Goal: Transaction & Acquisition: Purchase product/service

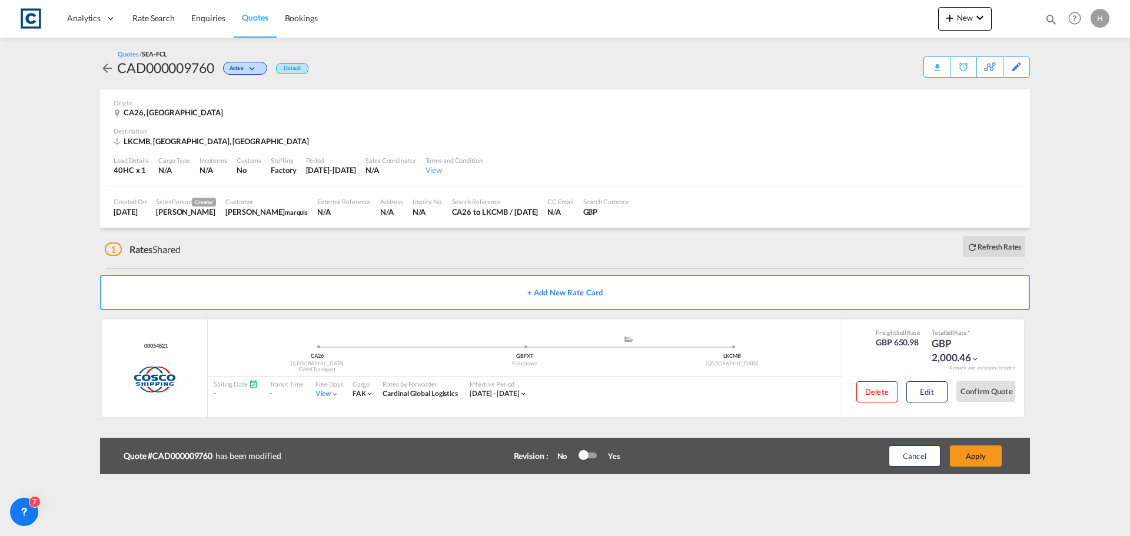
drag, startPoint x: 0, startPoint y: 0, endPoint x: 22, endPoint y: 54, distance: 57.8
click at [160, 16] on span "Rate Search" at bounding box center [153, 18] width 42 height 10
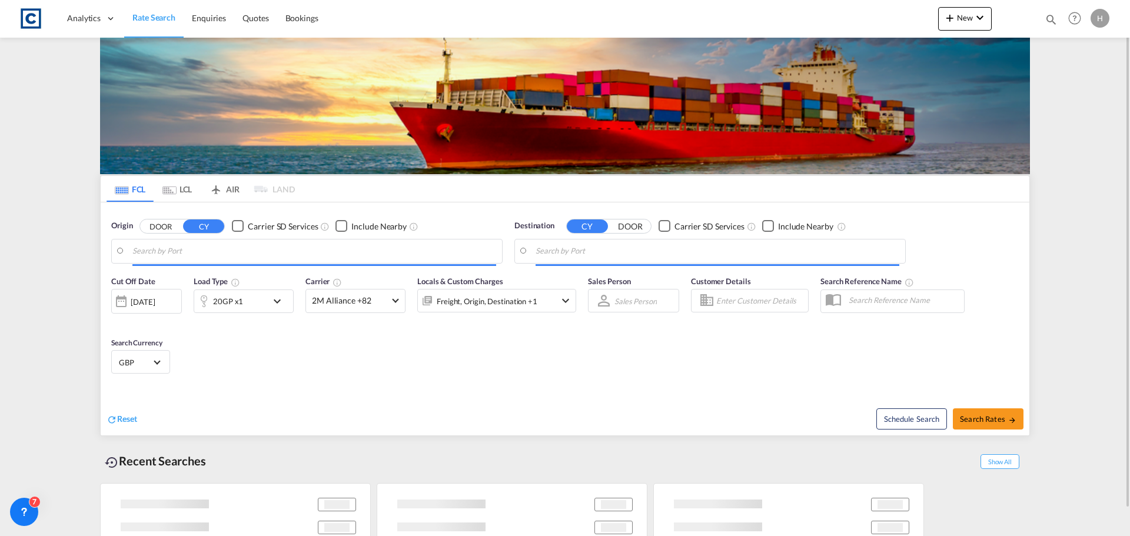
type input "GB-CA26, [GEOGRAPHIC_DATA]"
type input "Colombo, LKCMB"
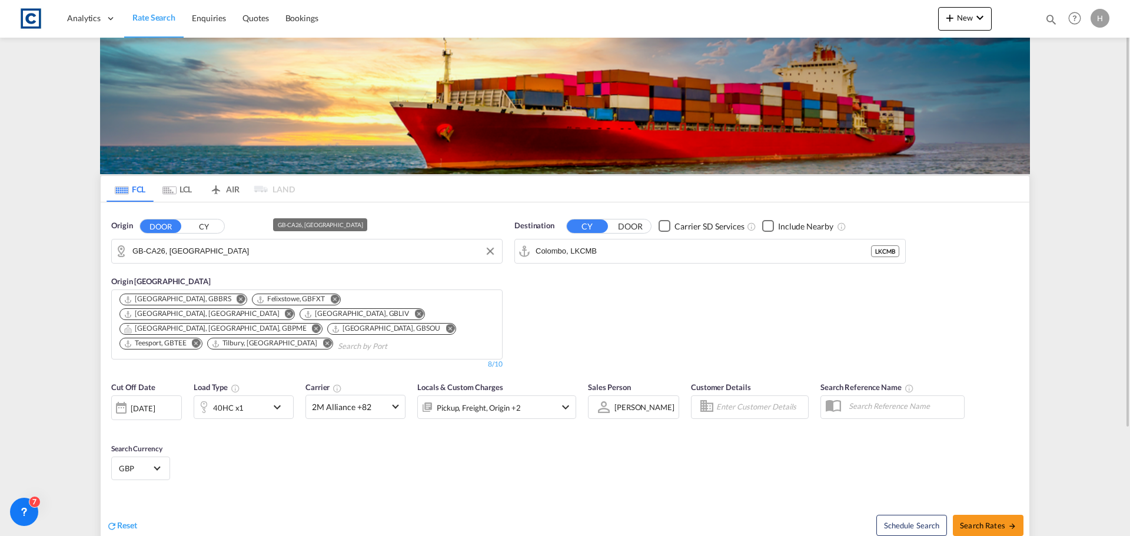
click at [210, 255] on input "GB-CA26, [GEOGRAPHIC_DATA]" at bounding box center [314, 251] width 364 height 18
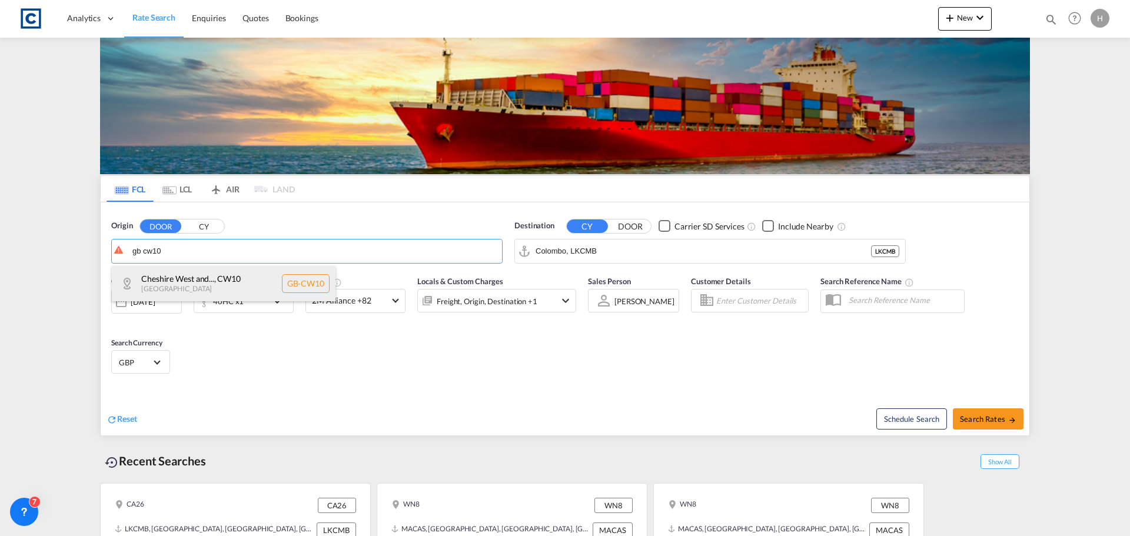
click at [242, 278] on div "Cheshire West and... , CW10 [GEOGRAPHIC_DATA] [GEOGRAPHIC_DATA]-CW10" at bounding box center [224, 283] width 224 height 35
type input "GB-CW10, [GEOGRAPHIC_DATA][PERSON_NAME]"
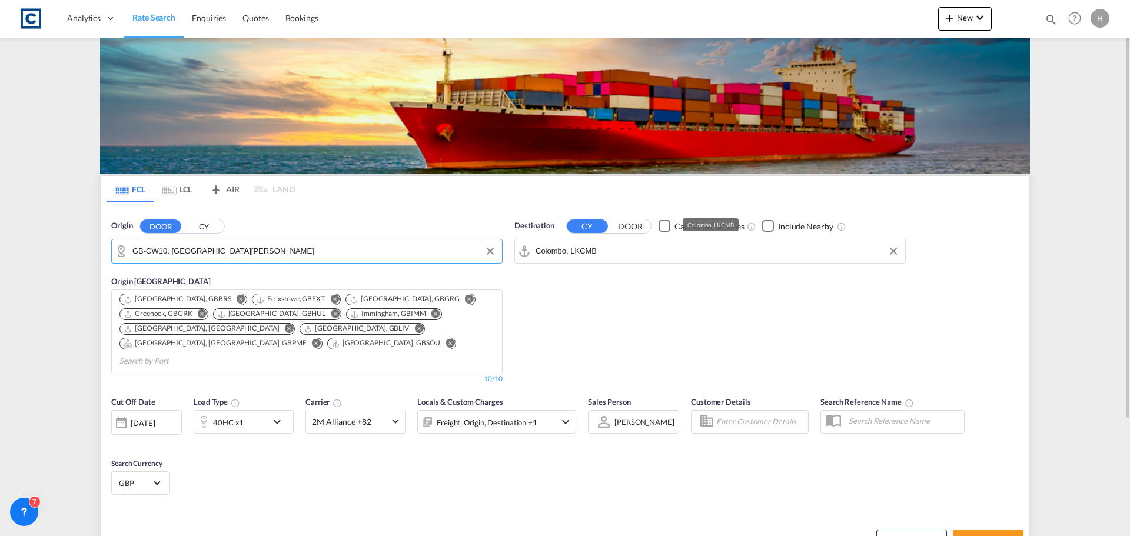
click at [636, 251] on input "Colombo, LKCMB" at bounding box center [718, 251] width 364 height 18
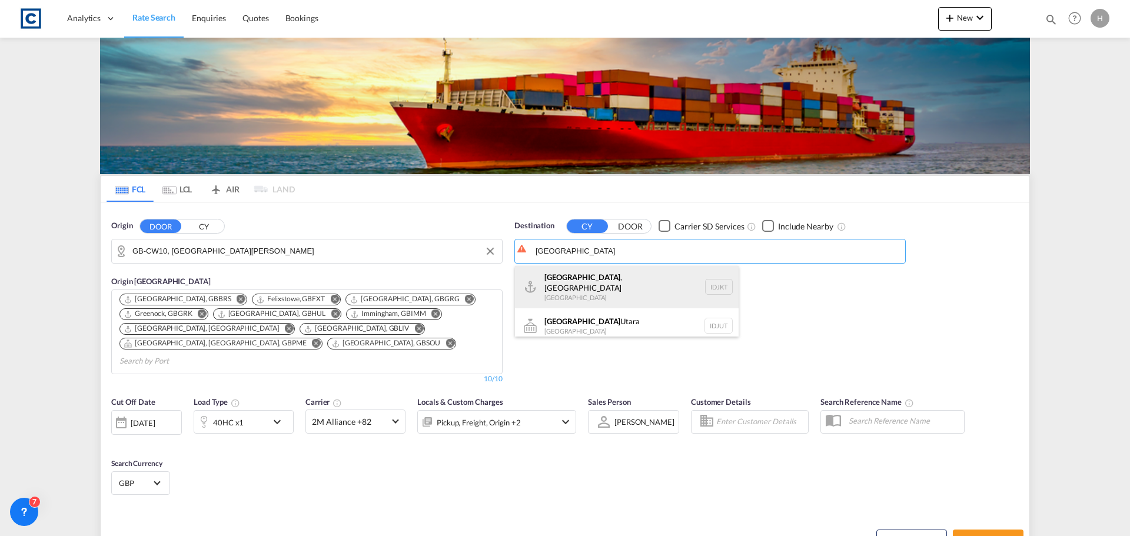
click at [643, 281] on div "[GEOGRAPHIC_DATA] , [GEOGRAPHIC_DATA] [GEOGRAPHIC_DATA] IDJKT" at bounding box center [627, 287] width 224 height 42
type input "[GEOGRAPHIC_DATA], [GEOGRAPHIC_DATA], IDJKT"
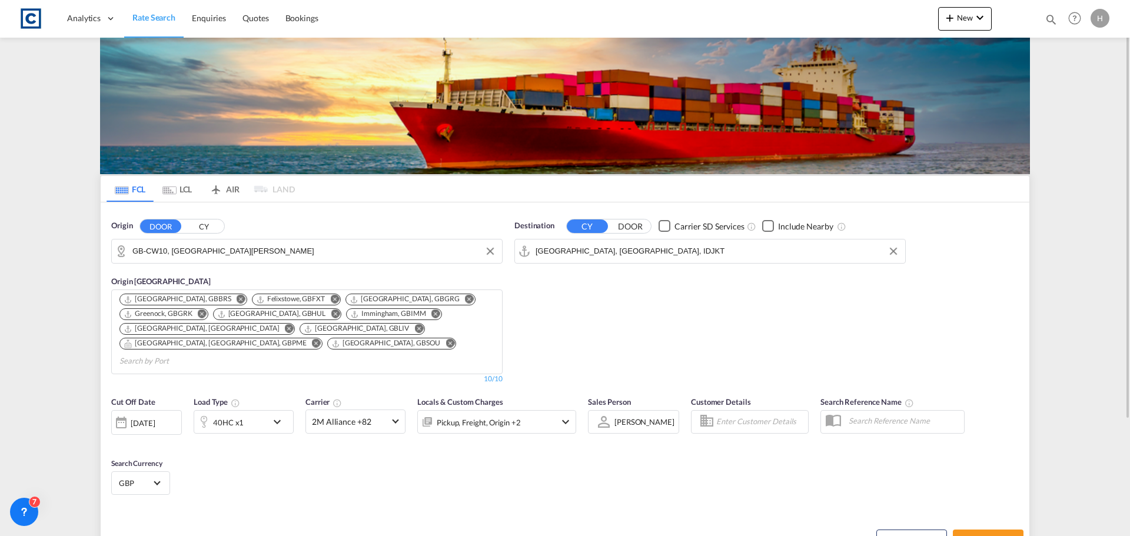
click at [247, 410] on div "40HC x1" at bounding box center [230, 422] width 73 height 24
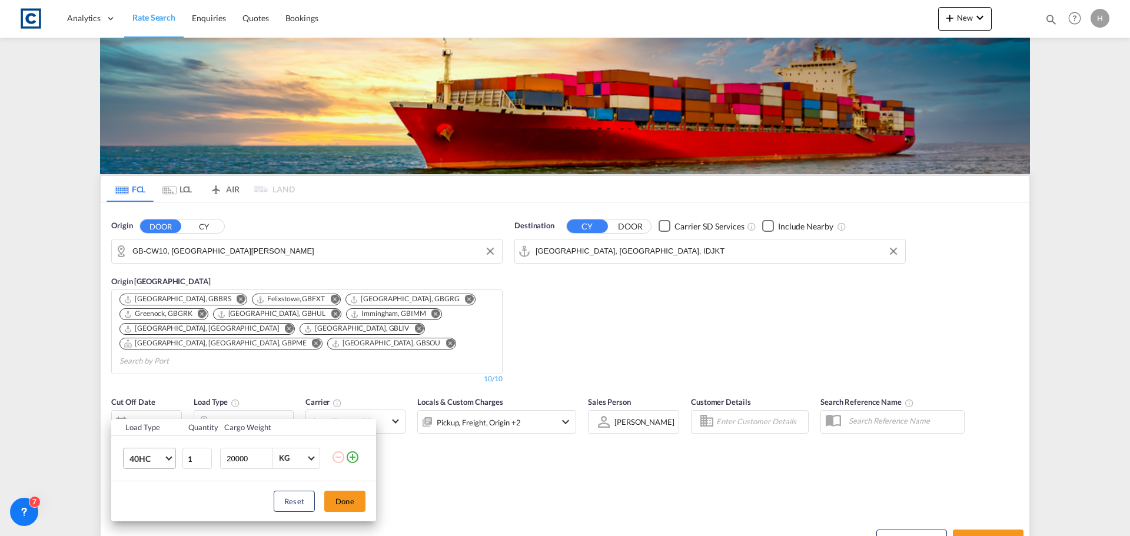
click at [159, 461] on span "40HC" at bounding box center [146, 459] width 34 height 12
click at [144, 394] on div "20GP" at bounding box center [139, 394] width 21 height 12
click at [348, 504] on button "Done" at bounding box center [344, 501] width 41 height 21
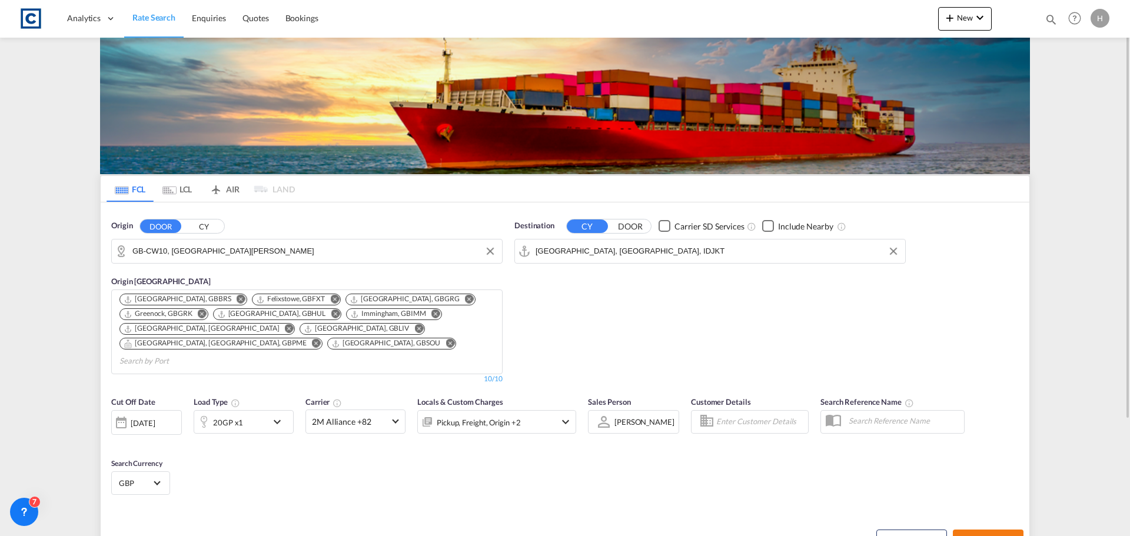
click at [983, 536] on span "Search Rates" at bounding box center [988, 540] width 56 height 9
type input "CW10 to IDJKT / [DATE]"
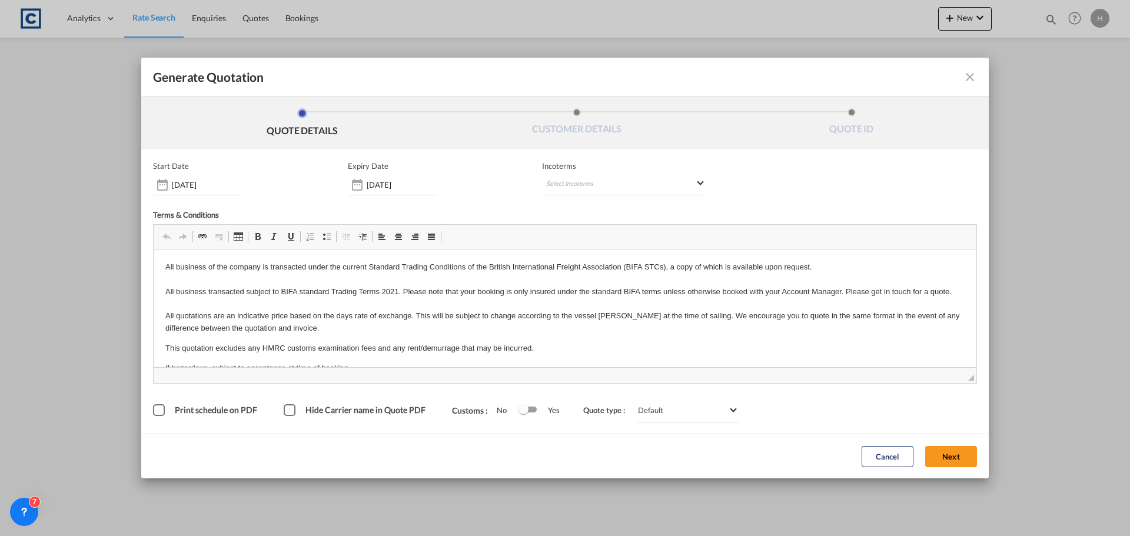
drag, startPoint x: 950, startPoint y: 457, endPoint x: 922, endPoint y: 449, distance: 28.9
click at [950, 457] on button "Next" at bounding box center [951, 456] width 52 height 21
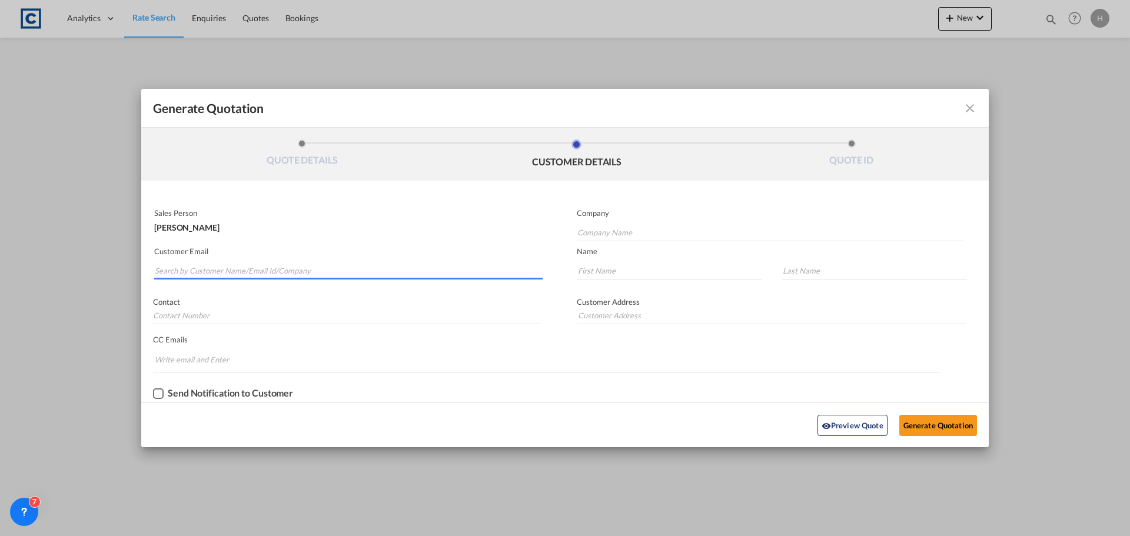
click at [294, 271] on input "Search by Customer Name/Email Id/Company" at bounding box center [349, 271] width 388 height 18
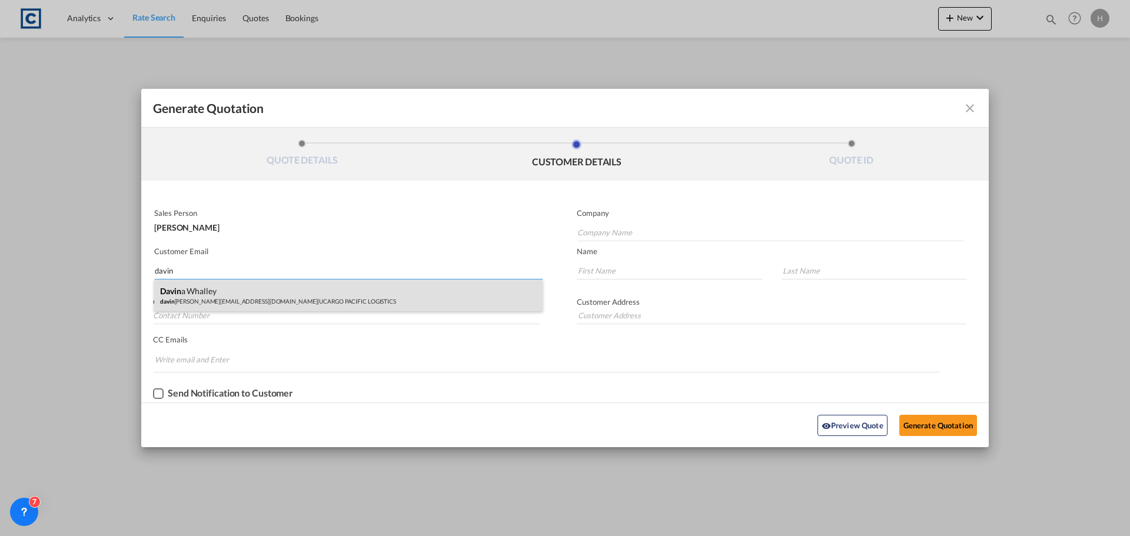
type input "davin"
click at [297, 305] on div "[PERSON_NAME] davin [EMAIL_ADDRESS][DOMAIN_NAME] | UCARGO PACIFIC LOGISTICS" at bounding box center [348, 296] width 388 height 32
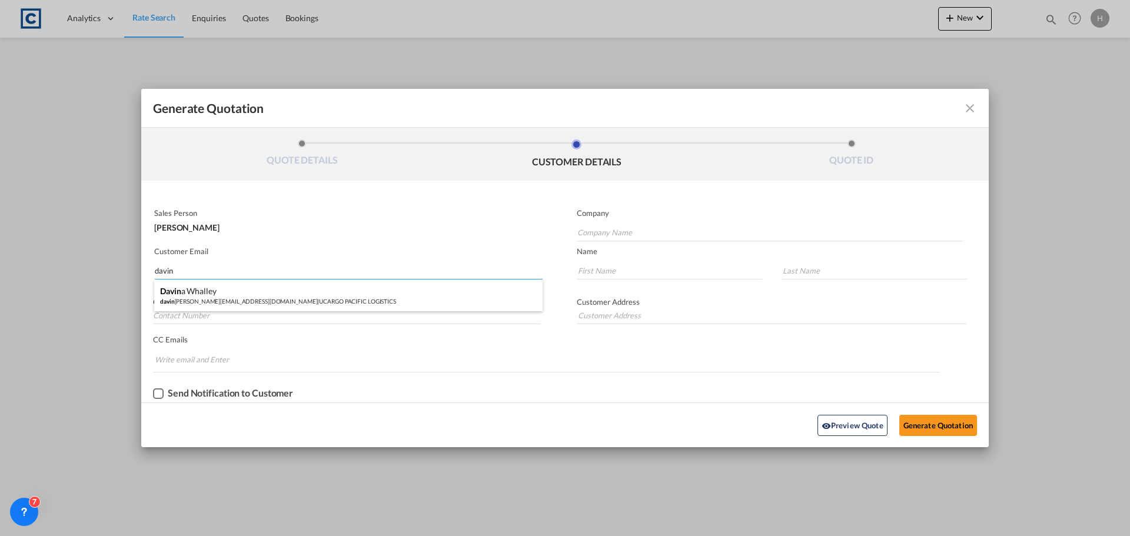
type input "UCARGO PACIFIC LOGISTICS"
type input "[PERSON_NAME][EMAIL_ADDRESS][PERSON_NAME][DOMAIN_NAME]"
type input "[PERSON_NAME]"
type input "Whalley"
type input "0161 523 5380"
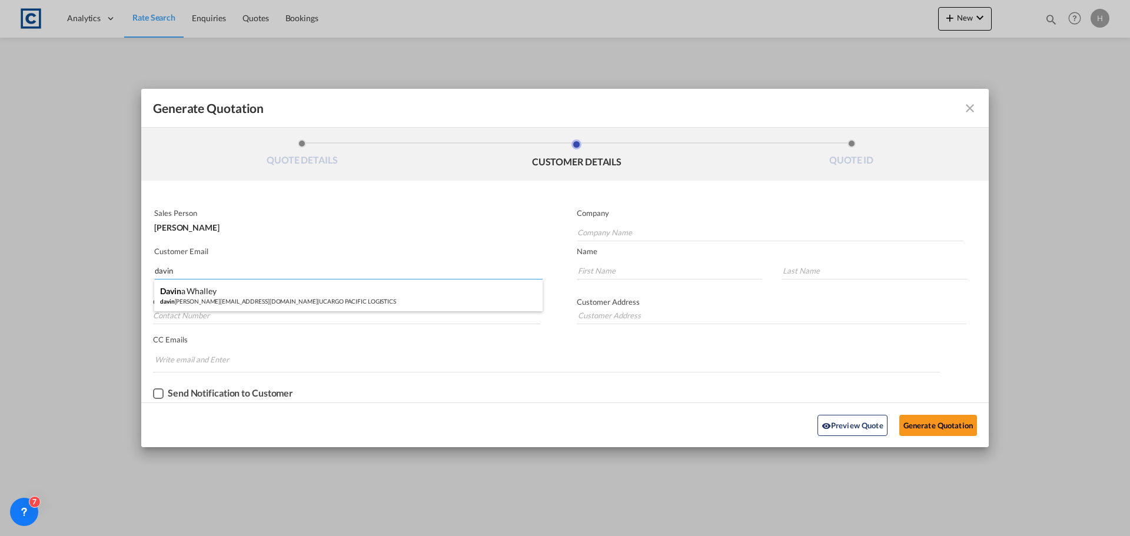
type input "[STREET_ADDRESS]"
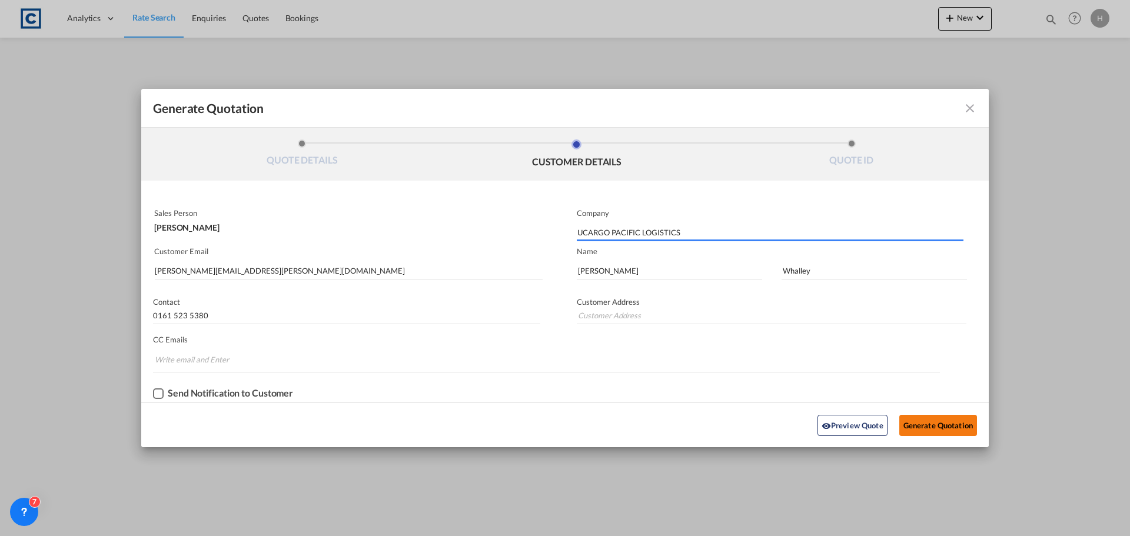
click at [913, 425] on button "Generate Quotation" at bounding box center [938, 425] width 78 height 21
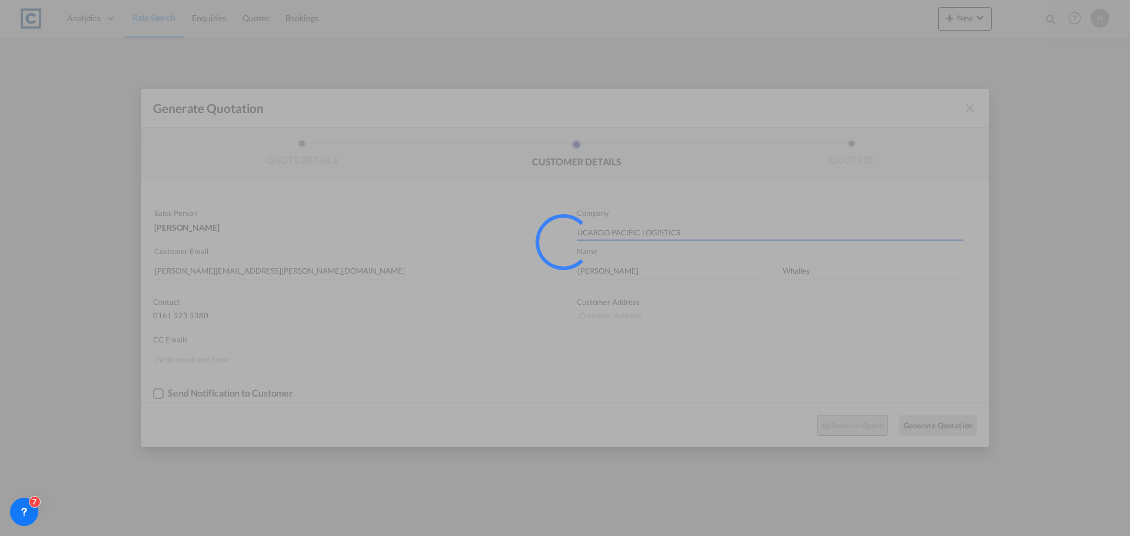
type input "[STREET_ADDRESS]"
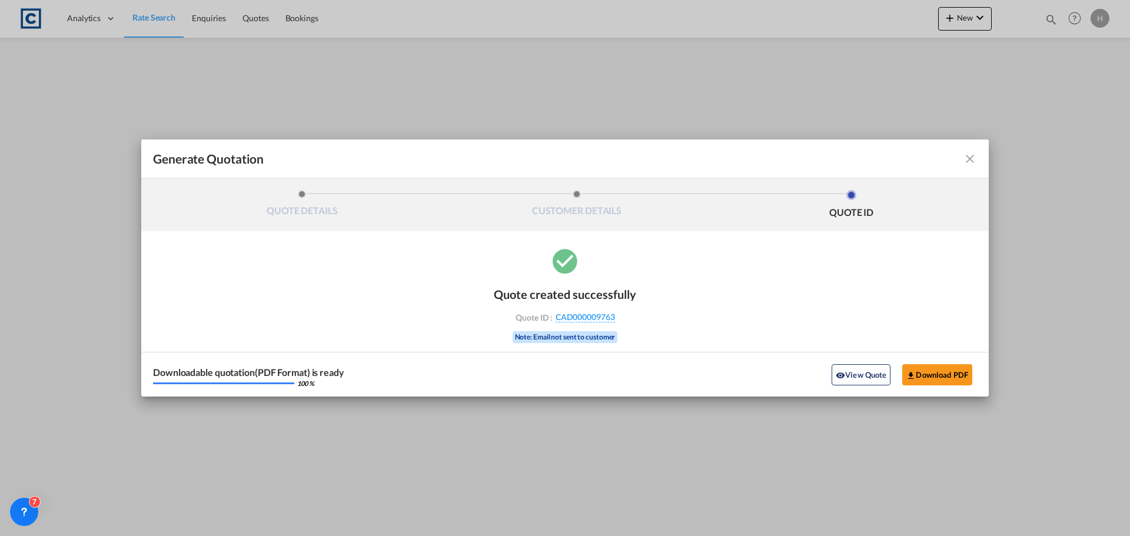
drag, startPoint x: 847, startPoint y: 372, endPoint x: 841, endPoint y: 371, distance: 6.0
click at [847, 372] on button "View Quote" at bounding box center [861, 374] width 59 height 21
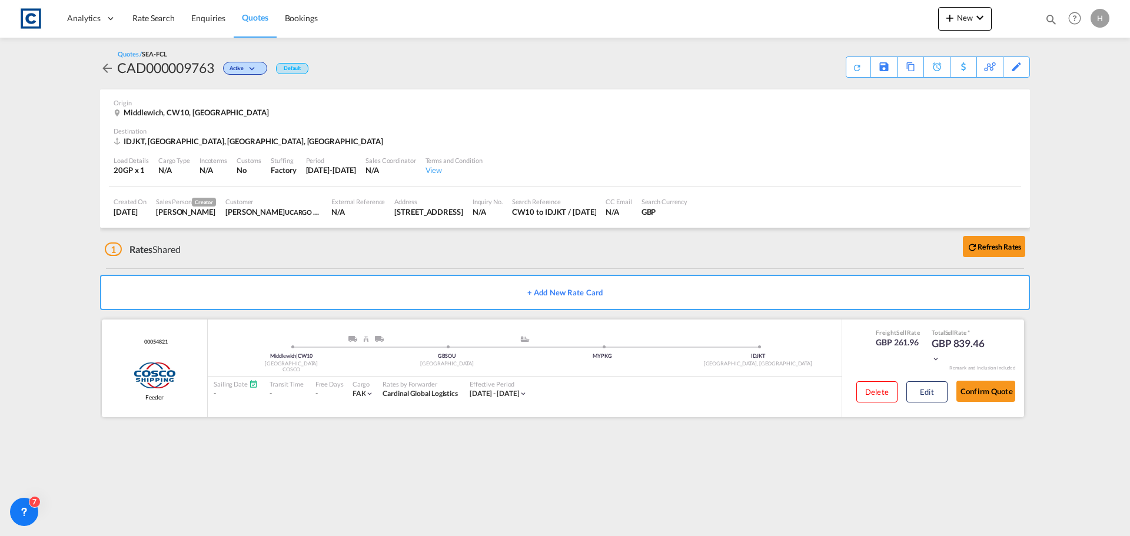
drag, startPoint x: 929, startPoint y: 387, endPoint x: 784, endPoint y: 379, distance: 145.0
click at [929, 387] on button "Edit" at bounding box center [926, 391] width 41 height 21
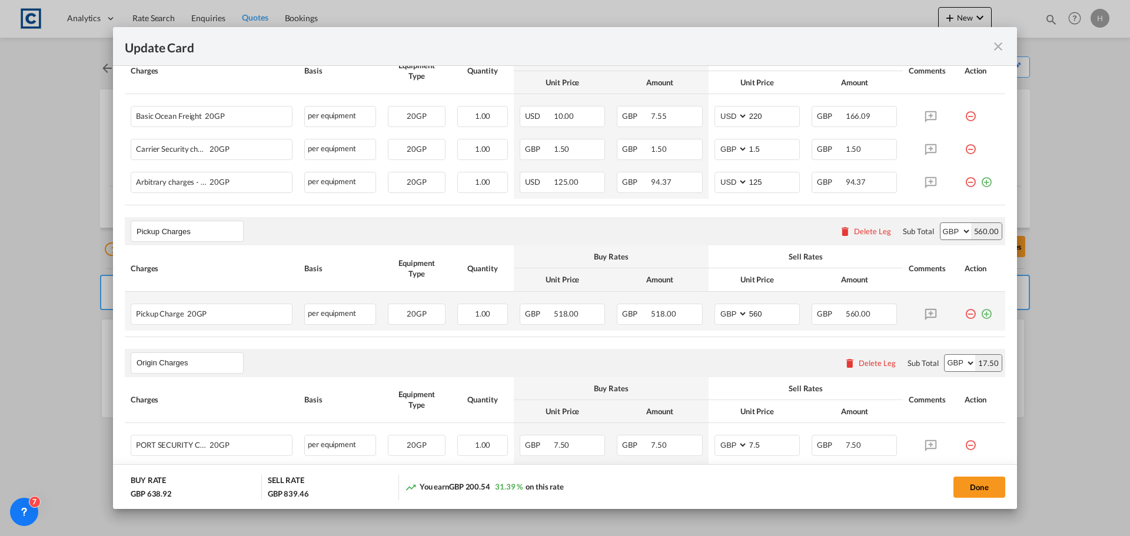
scroll to position [412, 0]
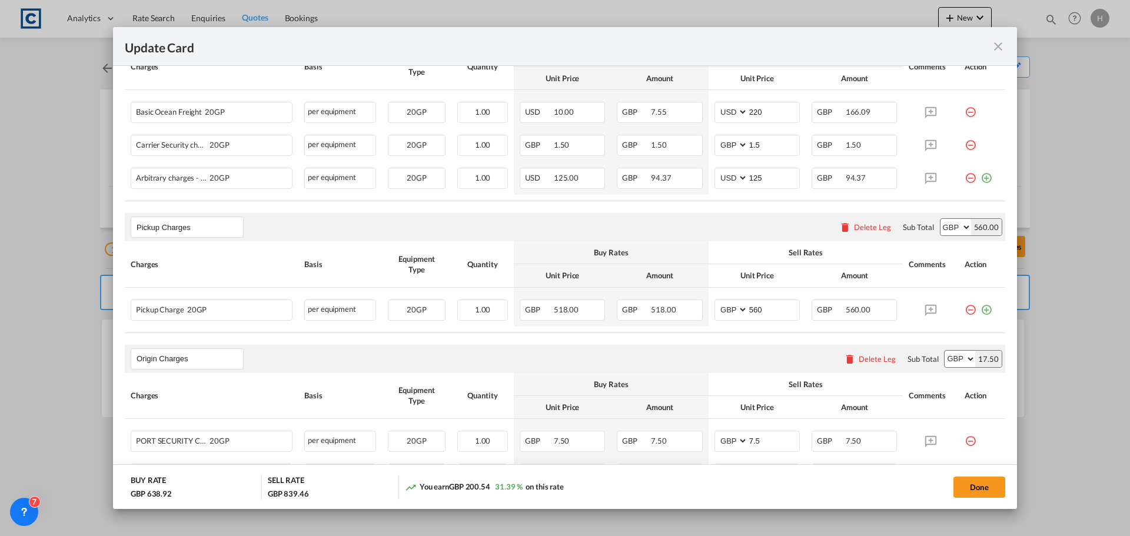
drag, startPoint x: 1001, startPoint y: 44, endPoint x: 1, endPoint y: 313, distance: 1035.6
click at [1001, 44] on md-icon "icon-close fg-AAA8AD m-0 pointer" at bounding box center [998, 46] width 14 height 14
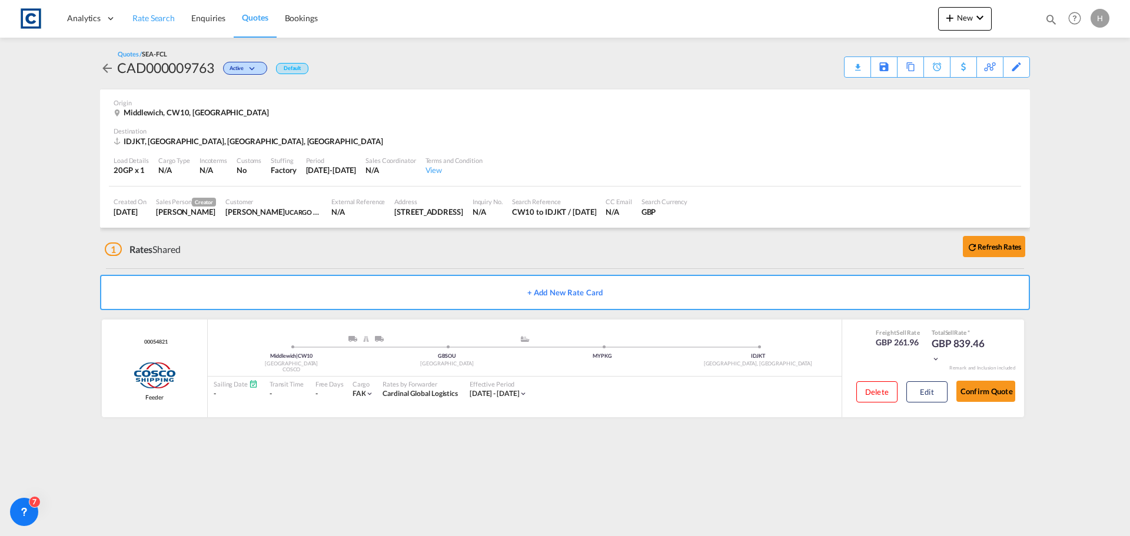
click at [164, 20] on span "Rate Search" at bounding box center [153, 18] width 42 height 10
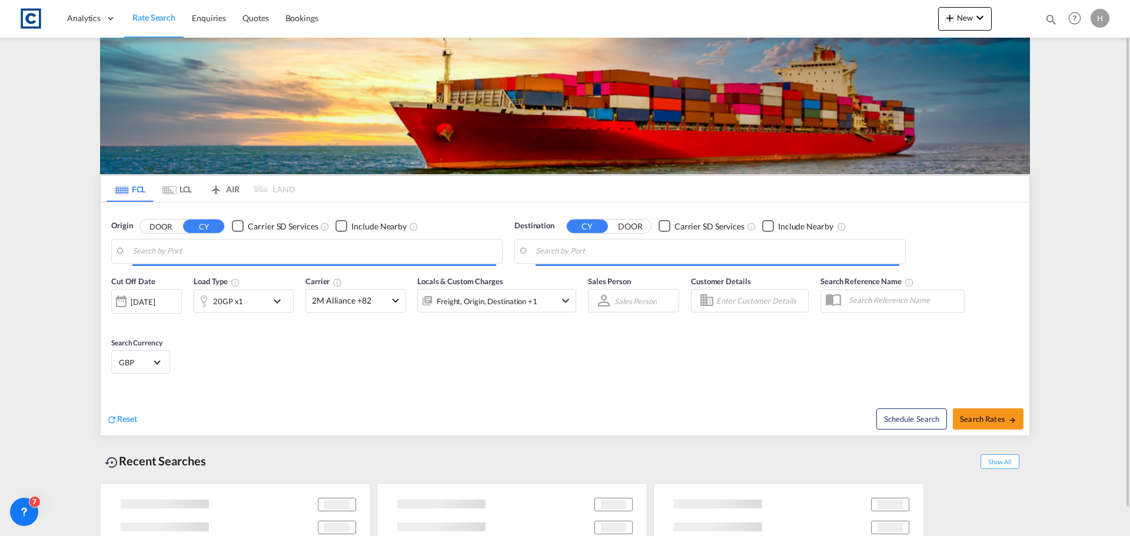
click at [217, 256] on input "Search by Port" at bounding box center [314, 251] width 364 height 18
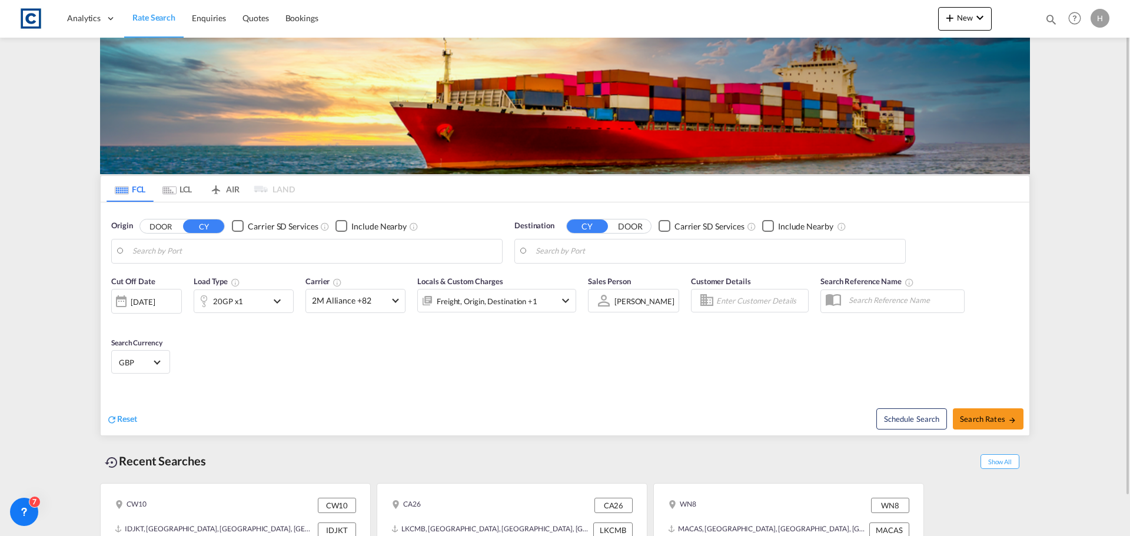
click at [161, 228] on button "DOOR" at bounding box center [160, 227] width 41 height 14
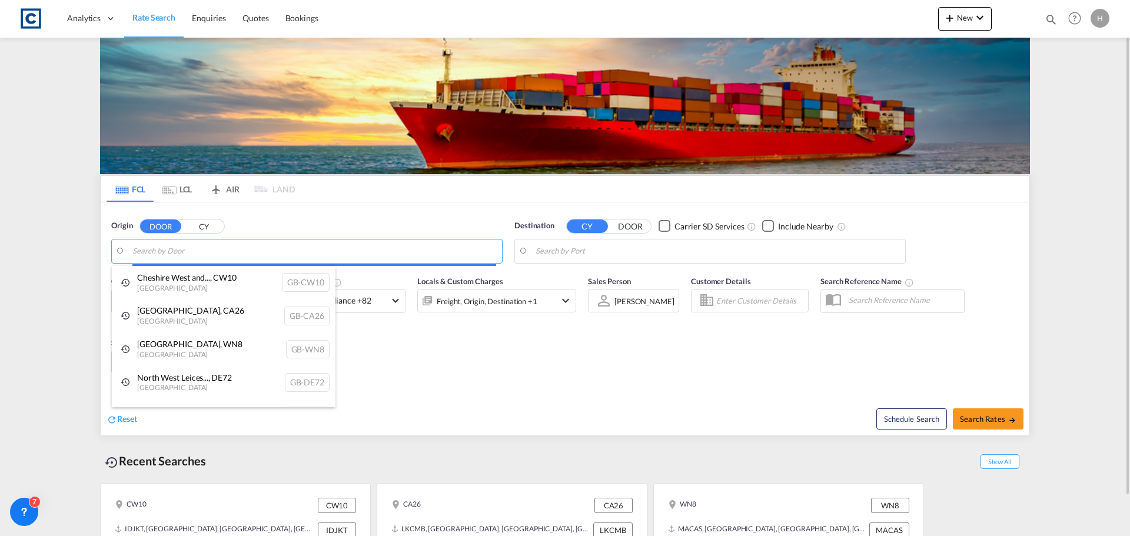
click at [172, 252] on body "Analytics Dashboard Rate Search Enquiries Quotes Bookings" at bounding box center [565, 268] width 1130 height 536
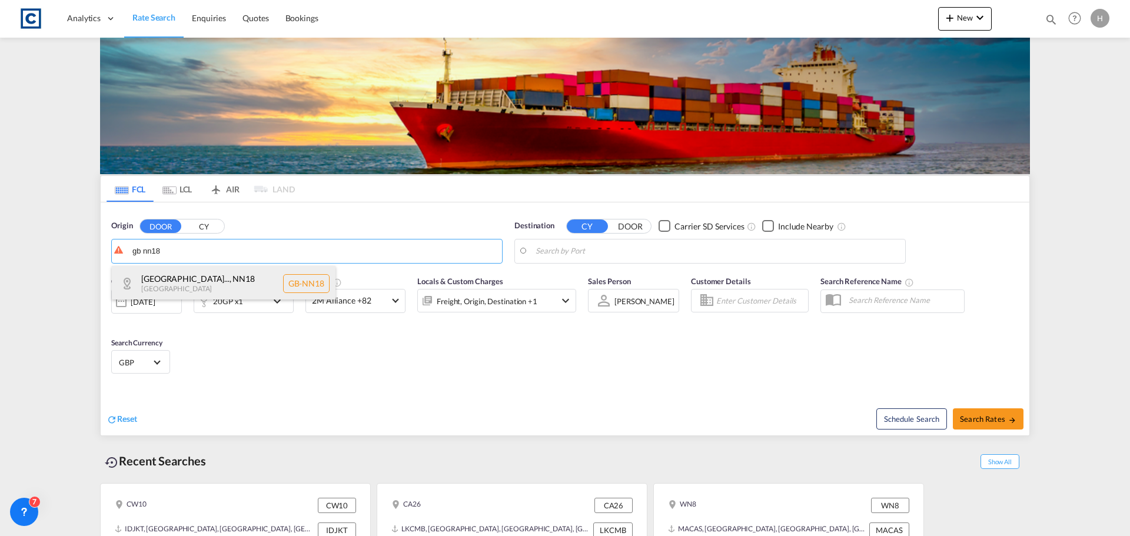
click at [249, 274] on div "[GEOGRAPHIC_DATA]... , NN18 [GEOGRAPHIC_DATA] [GEOGRAPHIC_DATA]-NN18" at bounding box center [224, 283] width 224 height 35
type input "GB-NN18, [GEOGRAPHIC_DATA]"
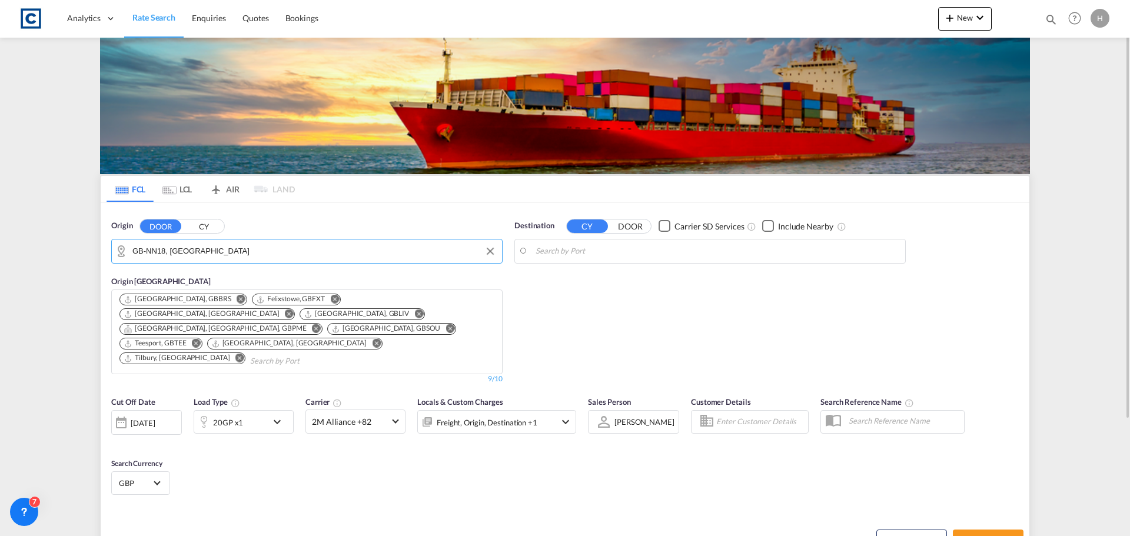
click at [670, 252] on body "Analytics Dashboard Rate Search Enquiries Quotes Bookings" at bounding box center [565, 268] width 1130 height 536
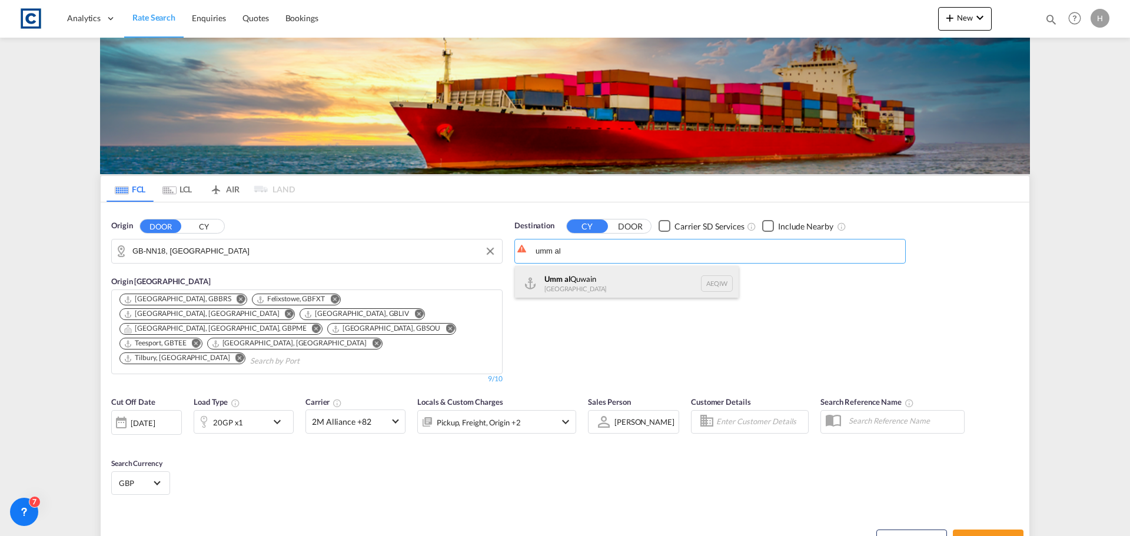
click at [655, 278] on div "Umm al Quwain [GEOGRAPHIC_DATA] AEQIW" at bounding box center [627, 283] width 224 height 35
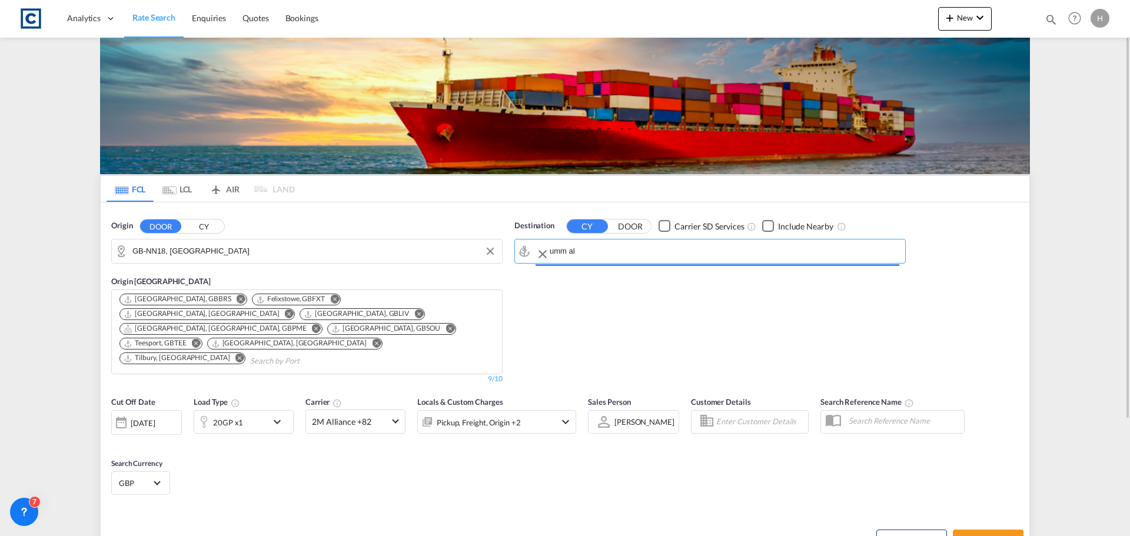
type input "Umm al Quwain, AEQIW"
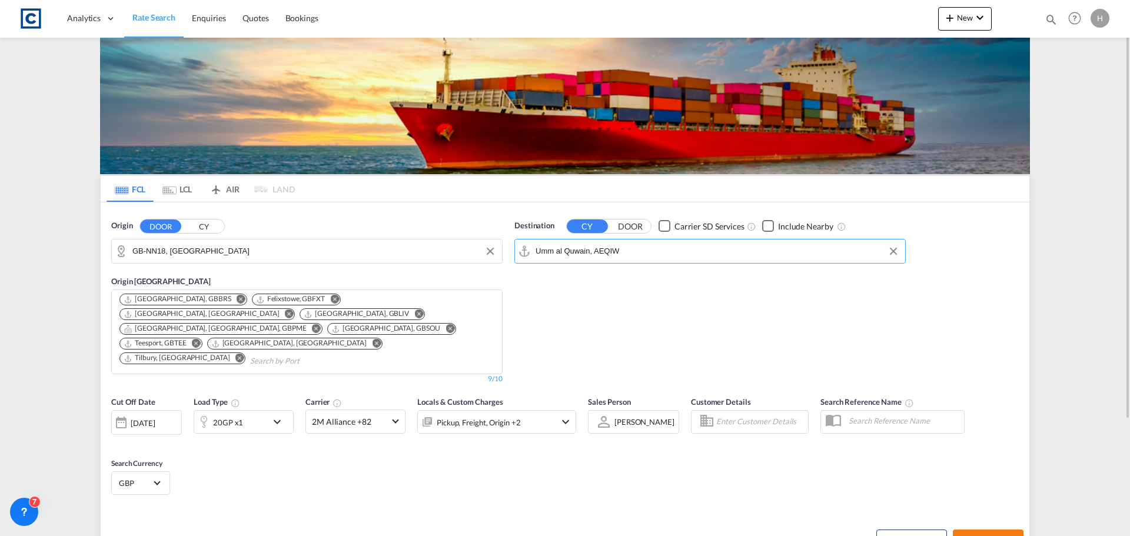
click at [1000, 536] on span "Search Rates" at bounding box center [988, 540] width 56 height 9
type input "NN18 to AEQIW / [DATE]"
